Goal: Task Accomplishment & Management: Manage account settings

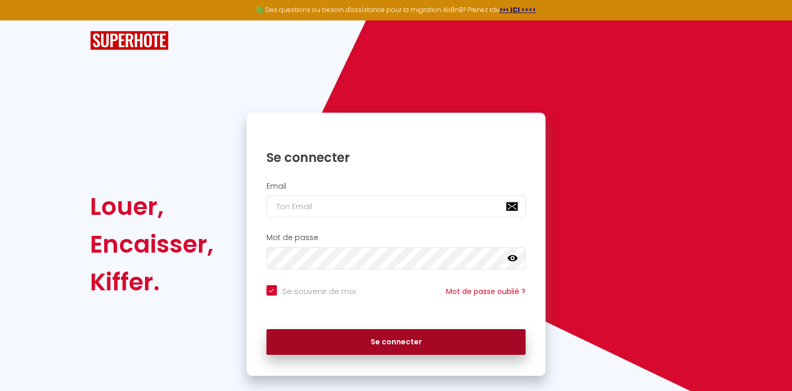
click at [394, 338] on button "Se connecter" at bounding box center [397, 342] width 260 height 26
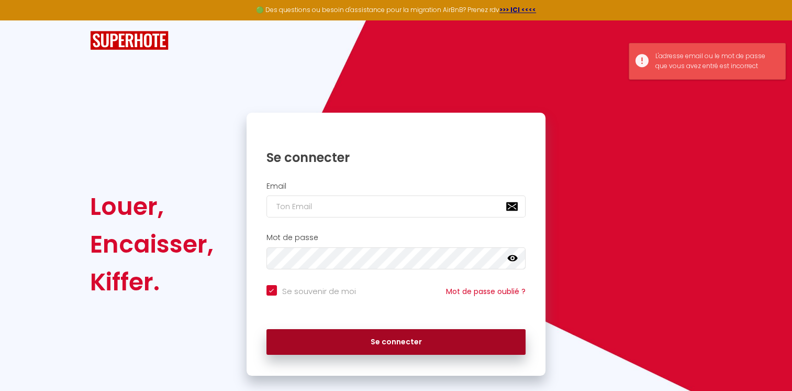
click at [394, 338] on button "Se connecter" at bounding box center [397, 342] width 260 height 26
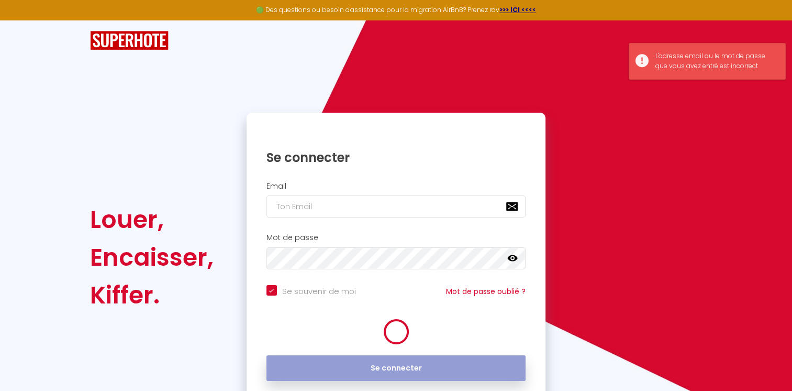
checkbox input "true"
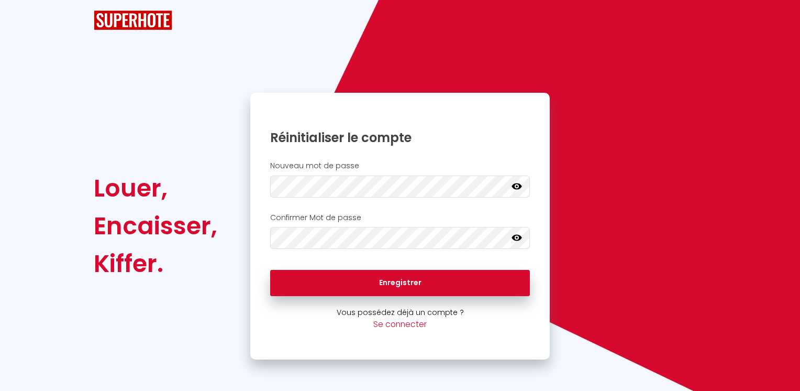
click at [515, 236] on icon at bounding box center [517, 237] width 10 height 10
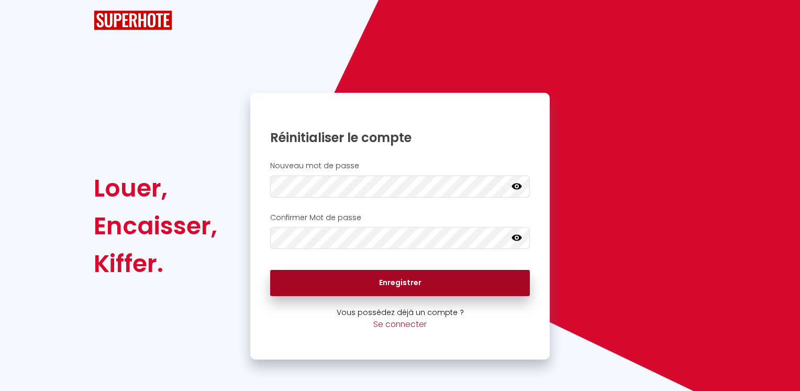
click at [437, 282] on button "Enregistrer" at bounding box center [400, 283] width 260 height 26
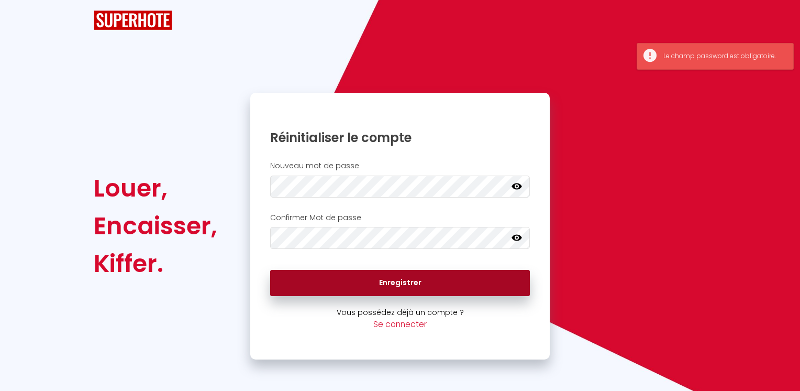
click at [437, 282] on button "Enregistrer" at bounding box center [400, 283] width 260 height 26
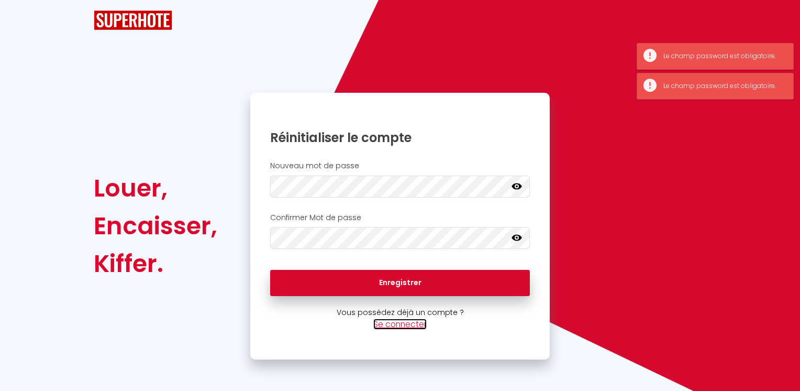
click at [408, 324] on link "Se connecter" at bounding box center [399, 323] width 53 height 11
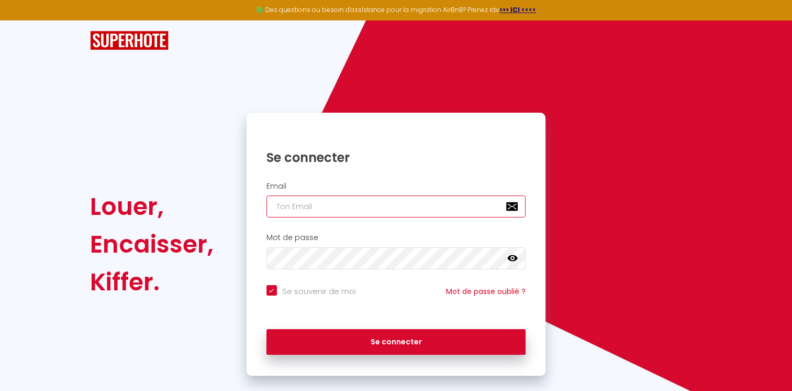
click at [364, 205] on input "email" at bounding box center [397, 206] width 260 height 22
type input "fraissinet@pfr.fr"
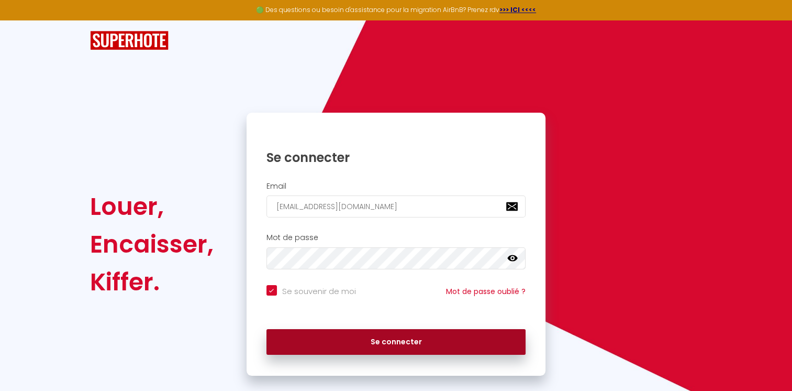
click at [423, 338] on button "Se connecter" at bounding box center [397, 342] width 260 height 26
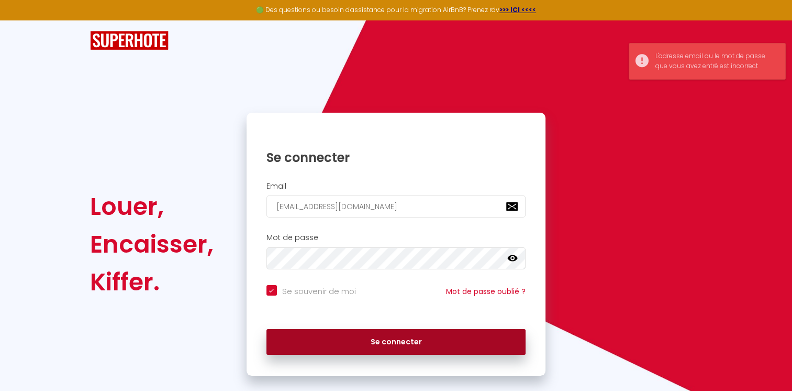
click at [423, 338] on button "Se connecter" at bounding box center [397, 342] width 260 height 26
checkbox input "true"
